Goal: Transaction & Acquisition: Subscribe to service/newsletter

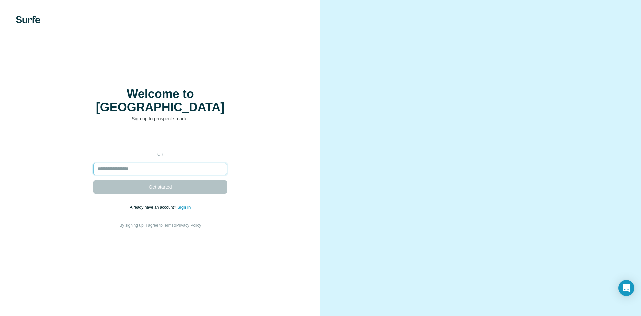
click at [150, 163] on input "email" at bounding box center [161, 169] width 134 height 12
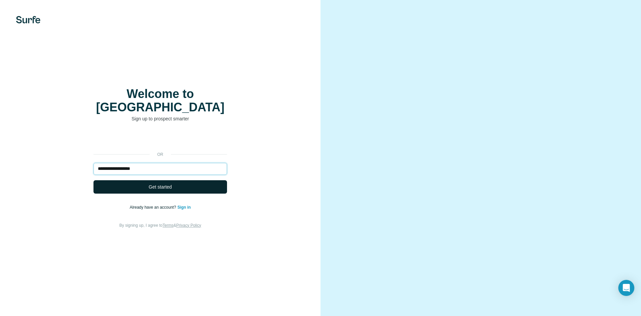
type input "**********"
click at [153, 183] on span "Get started" at bounding box center [160, 186] width 23 height 7
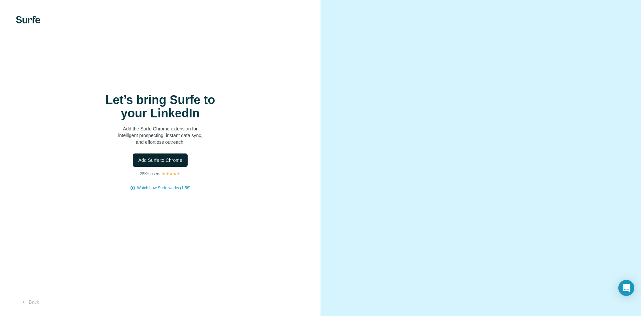
click at [156, 160] on span "Add Surfe to Chrome" at bounding box center [160, 160] width 44 height 7
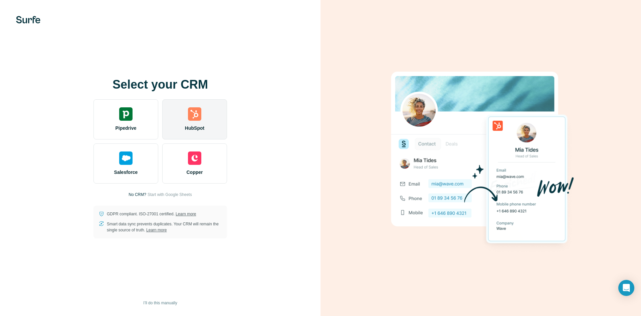
click at [200, 114] on img at bounding box center [194, 113] width 13 height 13
click at [200, 118] on img at bounding box center [194, 113] width 13 height 13
